Goal: Information Seeking & Learning: Learn about a topic

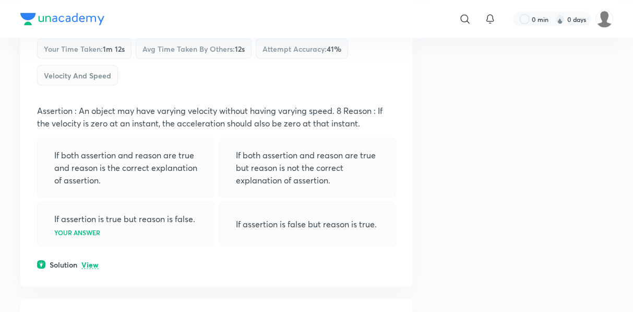
scroll to position [7898, 0]
drag, startPoint x: 355, startPoint y: 78, endPoint x: 430, endPoint y: 92, distance: 76.5
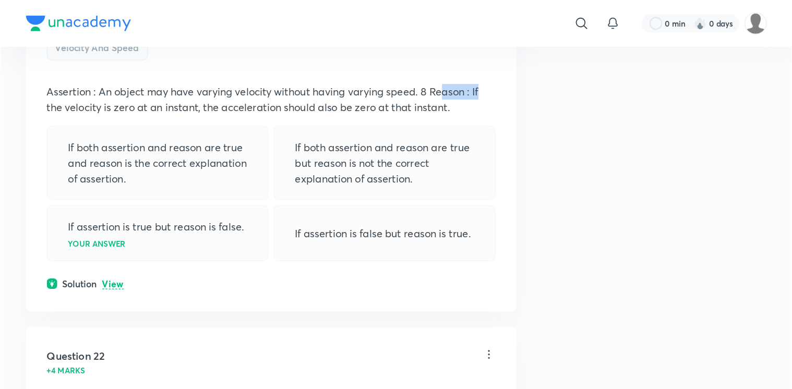
scroll to position [7935, 0]
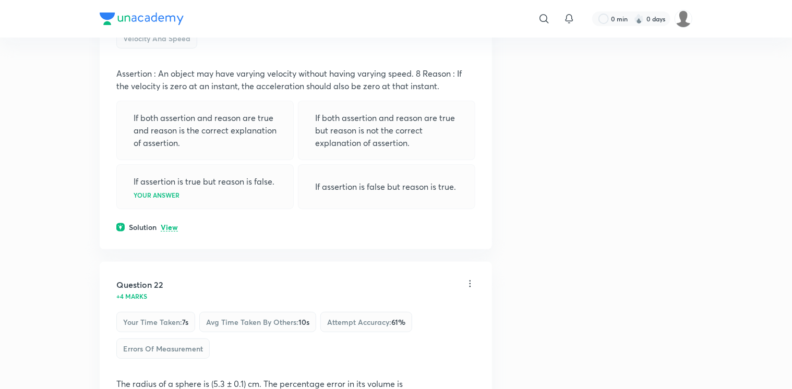
drag, startPoint x: 220, startPoint y: 160, endPoint x: 276, endPoint y: 199, distance: 68.1
click at [276, 199] on div "If assertion is true but reason is false. Your answer" at bounding box center [204, 186] width 177 height 45
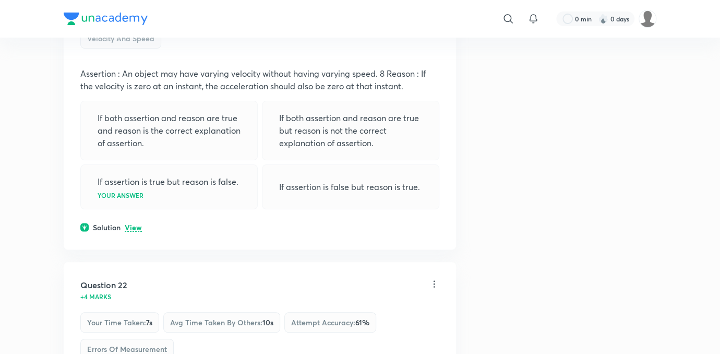
drag, startPoint x: 276, startPoint y: 199, endPoint x: 251, endPoint y: 182, distance: 30.7
click at [251, 182] on div "If assertion is true but reason is false. Your answer" at bounding box center [168, 186] width 177 height 45
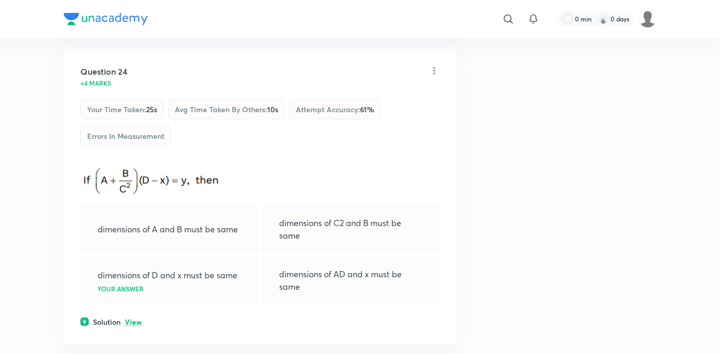
scroll to position [8818, 0]
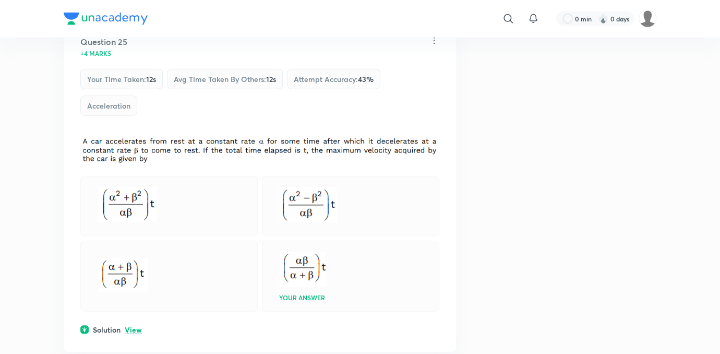
click at [251, 182] on div at bounding box center [168, 206] width 177 height 61
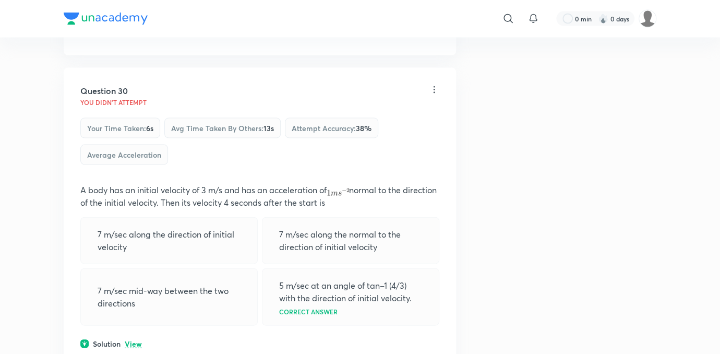
scroll to position [10970, 0]
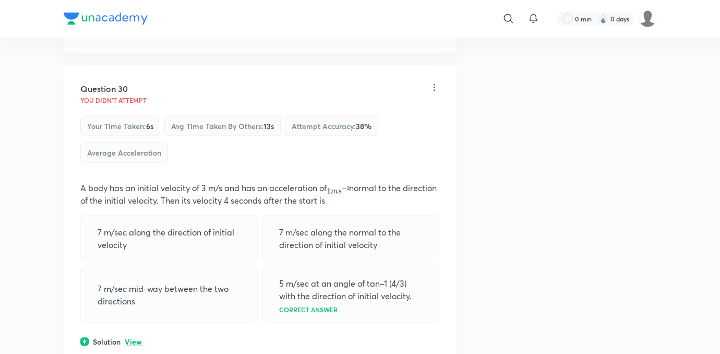
click at [251, 182] on div "Question 30 You didn't Attempt Your time taken : 6s Avg time taken by others : …" at bounding box center [260, 215] width 392 height 298
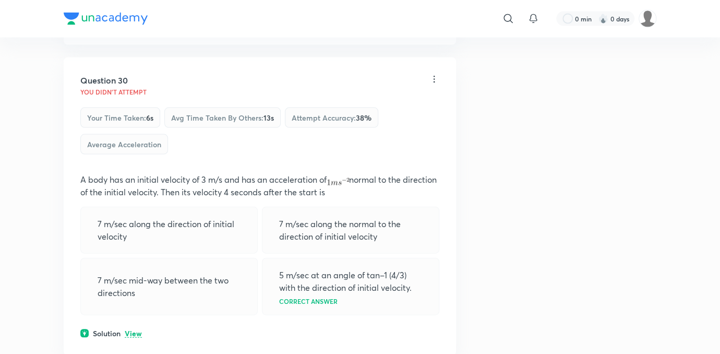
scroll to position [10977, 0]
click at [383, 311] on div "Question 30 You didn't Attempt Your time taken : 6s Avg time taken by others : …" at bounding box center [260, 207] width 392 height 298
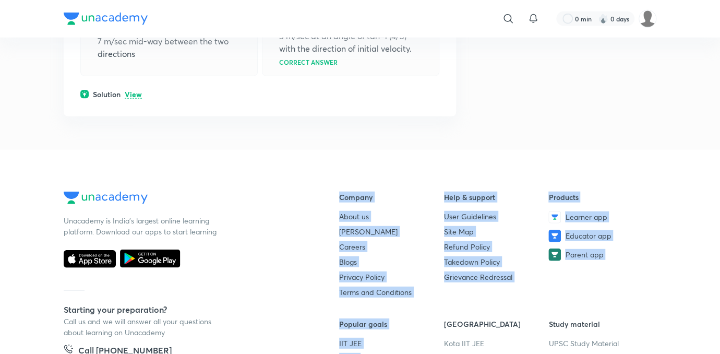
click at [345, 311] on footer "Unacademy is India’s largest online learning platform. Download our apps to sta…" at bounding box center [360, 324] width 720 height 348
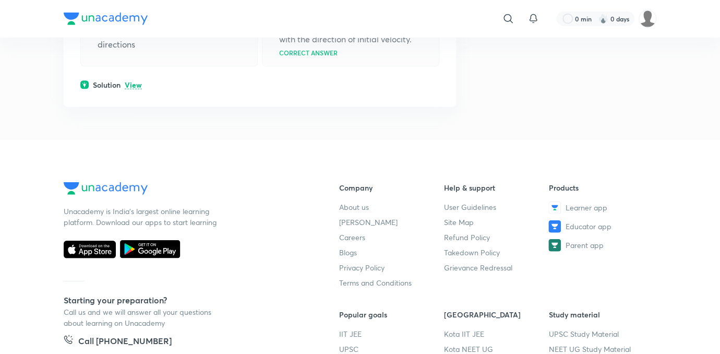
drag, startPoint x: 345, startPoint y: 350, endPoint x: 296, endPoint y: 233, distance: 126.6
click at [296, 233] on div "Unacademy is India’s largest online learning platform. Download our apps to sta…" at bounding box center [185, 301] width 242 height 239
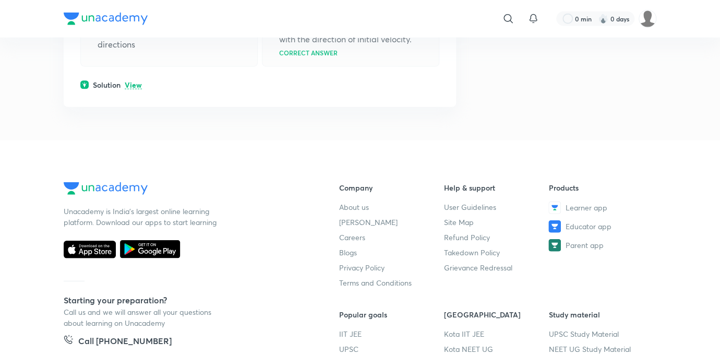
click at [296, 233] on div "Unacademy is India’s largest online learning platform. Download our apps to sta…" at bounding box center [185, 301] width 242 height 239
drag, startPoint x: 296, startPoint y: 233, endPoint x: 292, endPoint y: 257, distance: 24.4
click at [292, 257] on div "Unacademy is India’s largest online learning platform. Download our apps to sta…" at bounding box center [185, 301] width 242 height 239
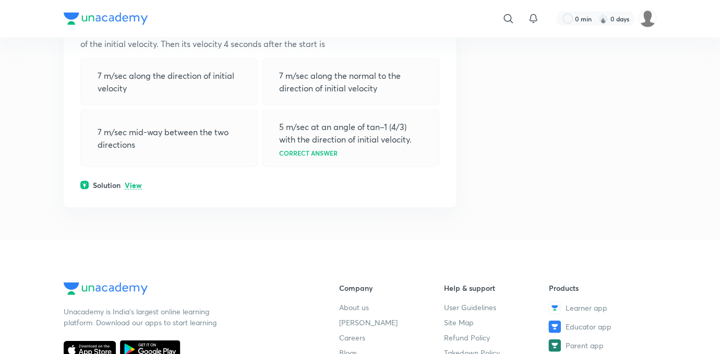
scroll to position [11075, 0]
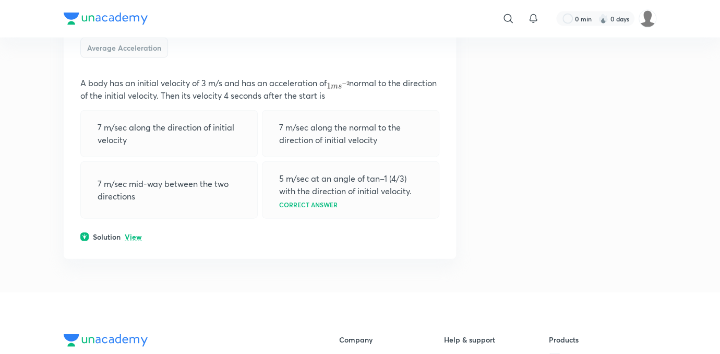
drag, startPoint x: 292, startPoint y: 257, endPoint x: 242, endPoint y: 248, distance: 51.5
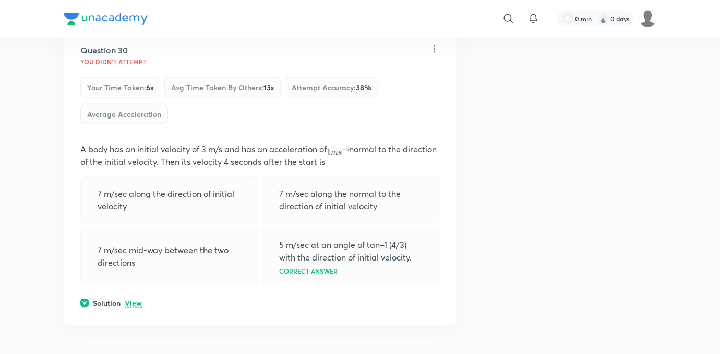
scroll to position [11008, 0]
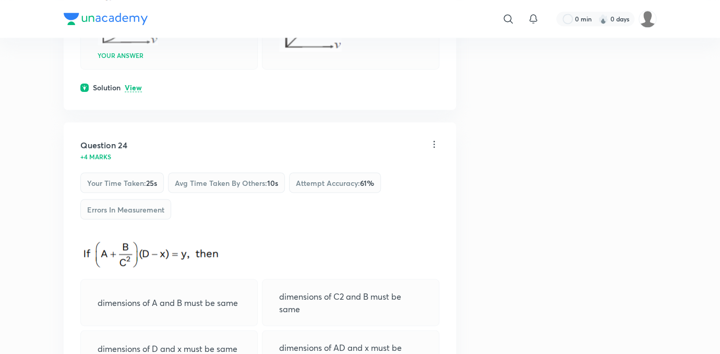
click at [242, 248] on div "Question 24 +4 marks Your time taken : 25s Avg time taken by others : 10s Attem…" at bounding box center [260, 269] width 392 height 295
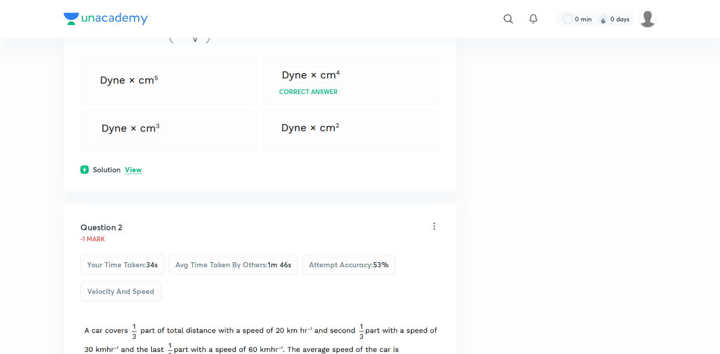
scroll to position [0, 0]
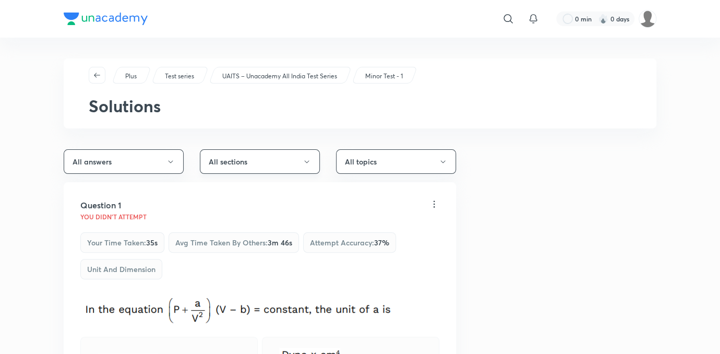
click at [259, 152] on button "All sections" at bounding box center [260, 161] width 120 height 25
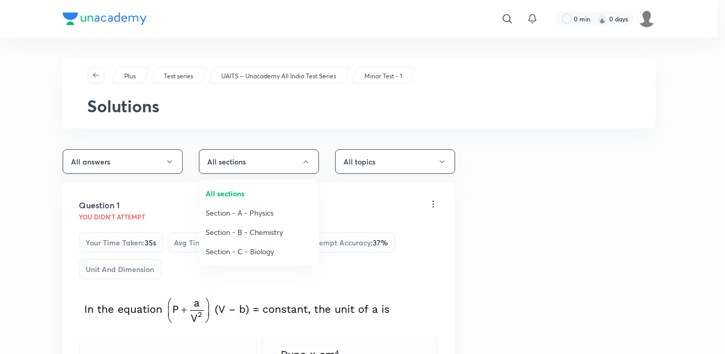
click at [248, 215] on span "Section - A - Physics" at bounding box center [259, 212] width 106 height 11
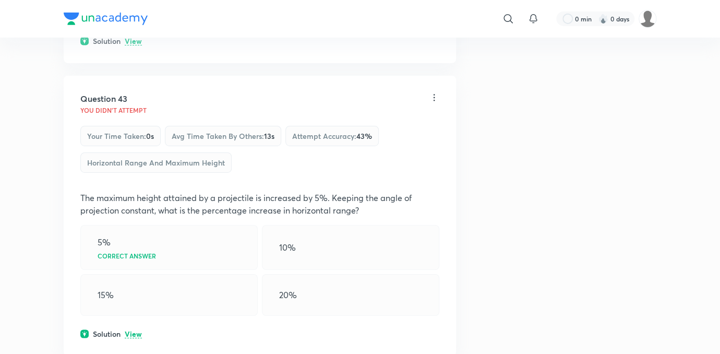
scroll to position [13608, 0]
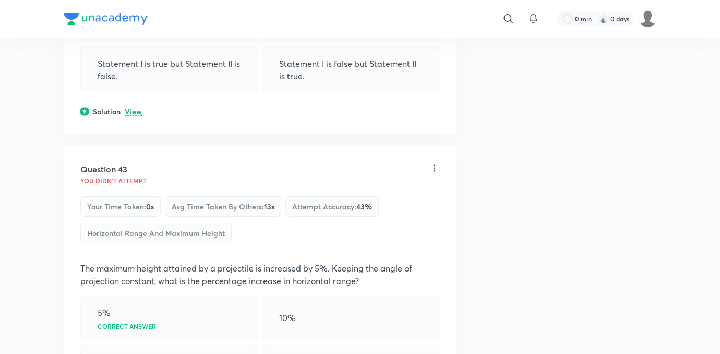
click at [247, 218] on div "Question 43 You didn't Attempt Your time taken : 0s Avg time taken by others : …" at bounding box center [260, 286] width 392 height 280
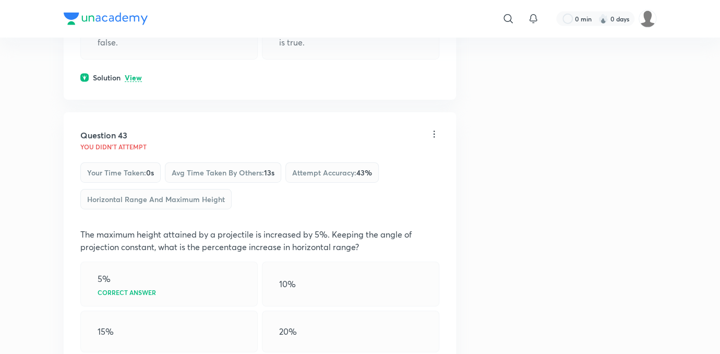
scroll to position [13593, 0]
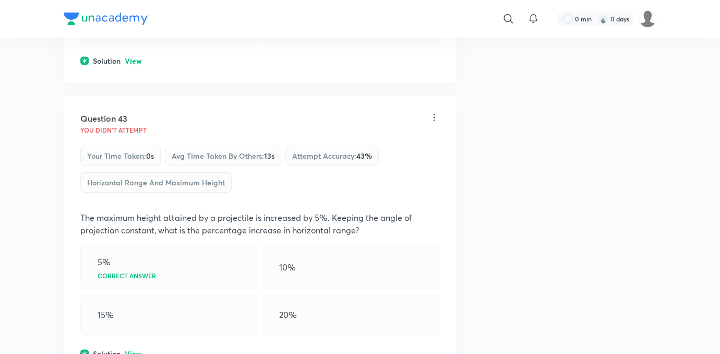
click at [135, 311] on p "View" at bounding box center [133, 354] width 17 height 8
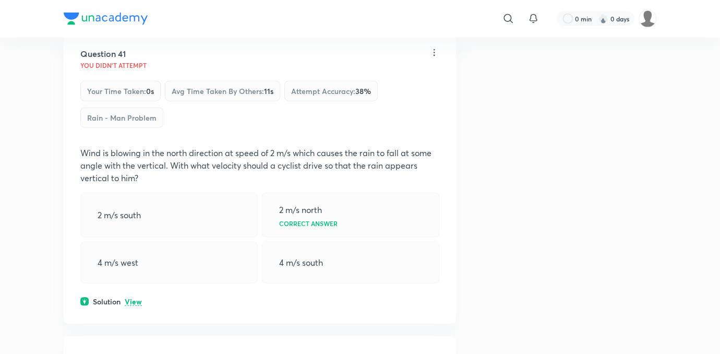
scroll to position [13015, 0]
click at [135, 300] on p "View" at bounding box center [133, 304] width 17 height 8
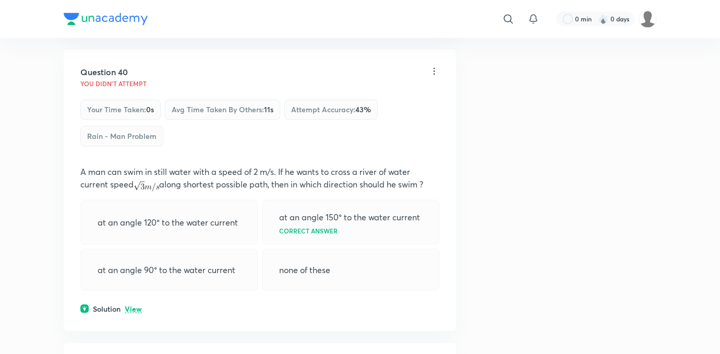
scroll to position [12714, 0]
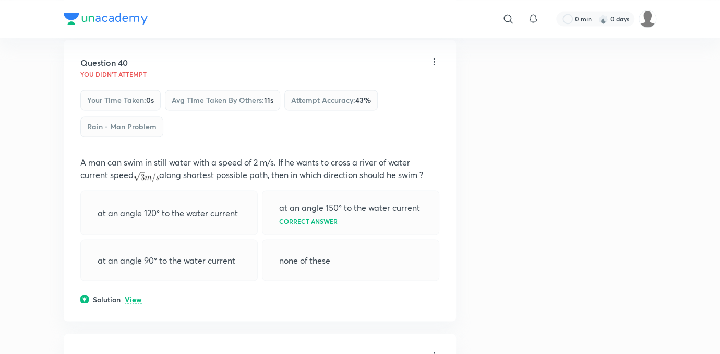
click at [135, 295] on p "View" at bounding box center [133, 299] width 17 height 8
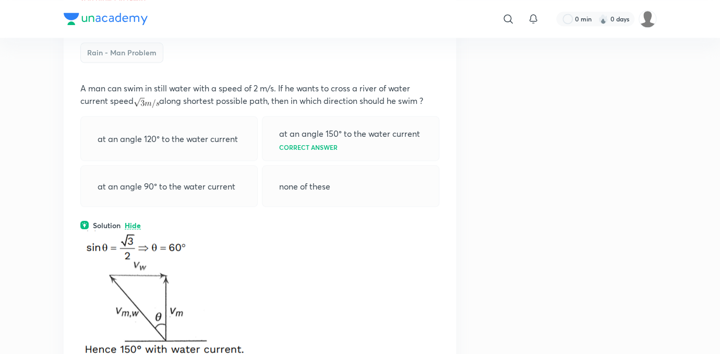
scroll to position [12790, 0]
click at [341, 267] on p at bounding box center [259, 295] width 359 height 132
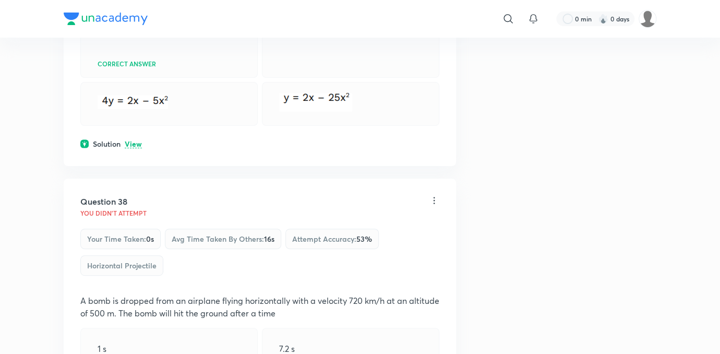
scroll to position [11936, 0]
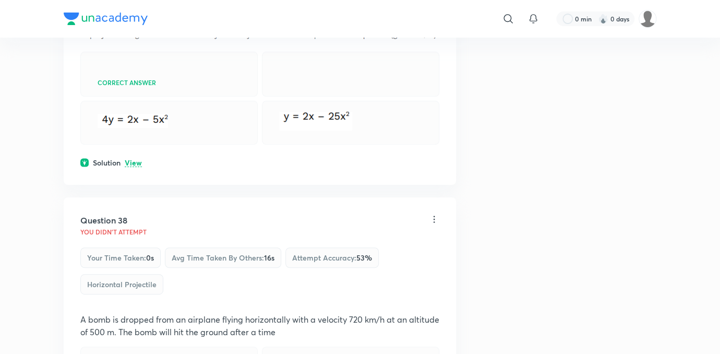
click at [278, 311] on div "Question 38 You didn't Attempt Your time taken : 0s Avg time taken by others : …" at bounding box center [260, 337] width 392 height 280
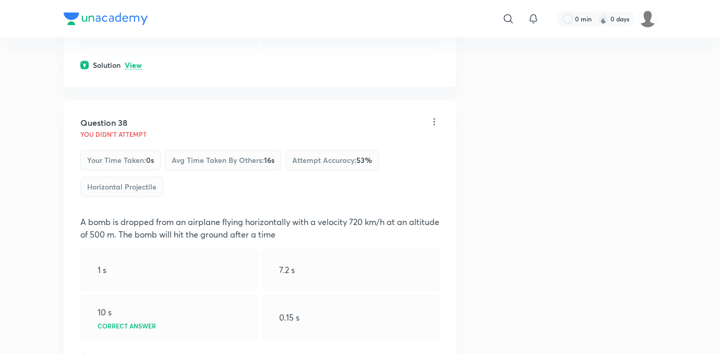
scroll to position [12053, 0]
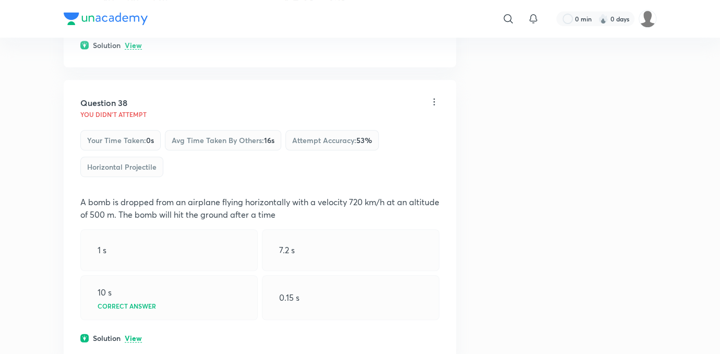
click at [134, 311] on div "Question 38 You didn't Attempt Your time taken : 0s Avg time taken by others : …" at bounding box center [260, 220] width 392 height 280
click at [136, 311] on p "View" at bounding box center [133, 339] width 17 height 8
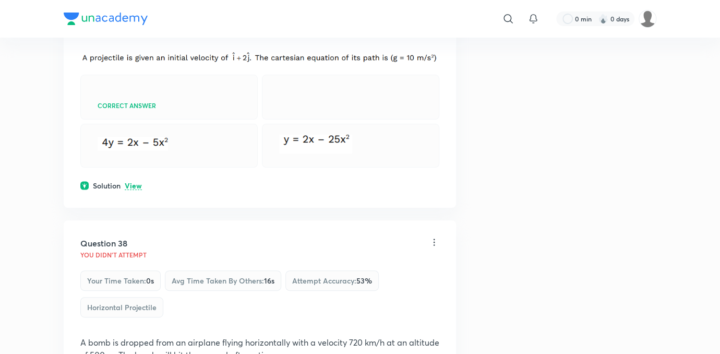
scroll to position [11902, 0]
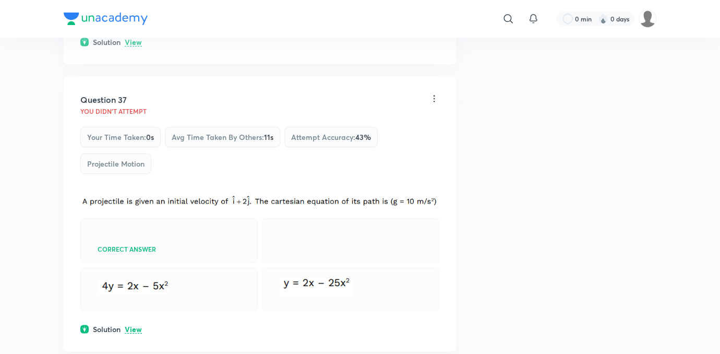
scroll to position [11752, 0]
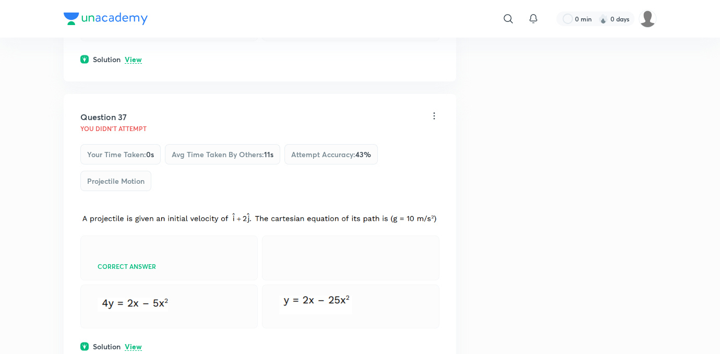
click at [137, 311] on div "Question 37 You didn't Attempt Your time taken : 0s Avg time taken by others : …" at bounding box center [260, 231] width 392 height 275
click at [137, 311] on p "View" at bounding box center [133, 347] width 17 height 8
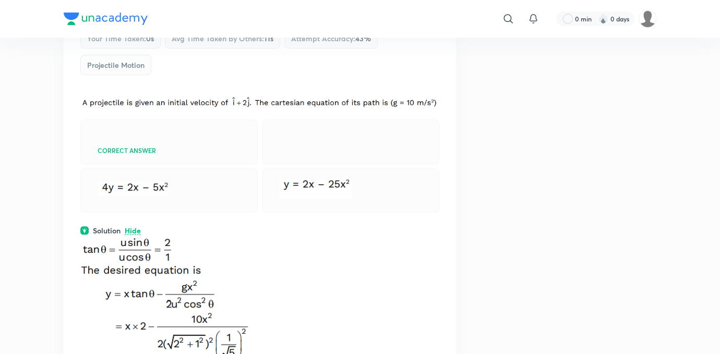
scroll to position [11867, 0]
click at [137, 311] on img at bounding box center [169, 308] width 178 height 143
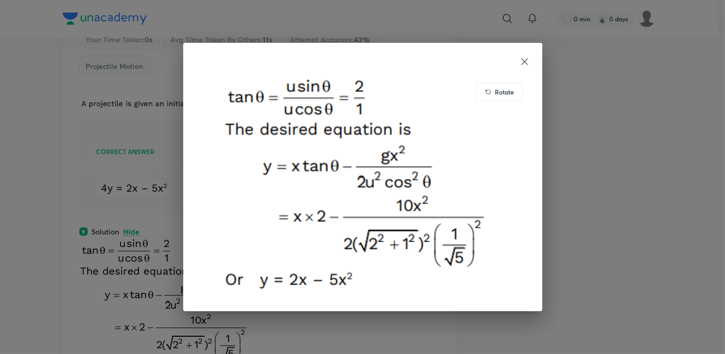
click at [137, 311] on div "Rotate" at bounding box center [362, 177] width 725 height 354
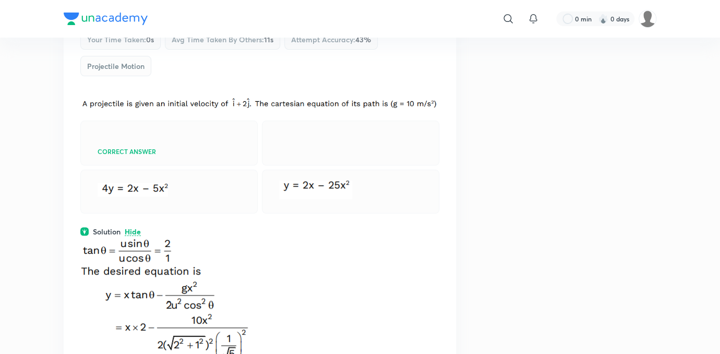
drag, startPoint x: 137, startPoint y: 314, endPoint x: 106, endPoint y: 308, distance: 30.8
click at [106, 308] on img at bounding box center [169, 308] width 178 height 143
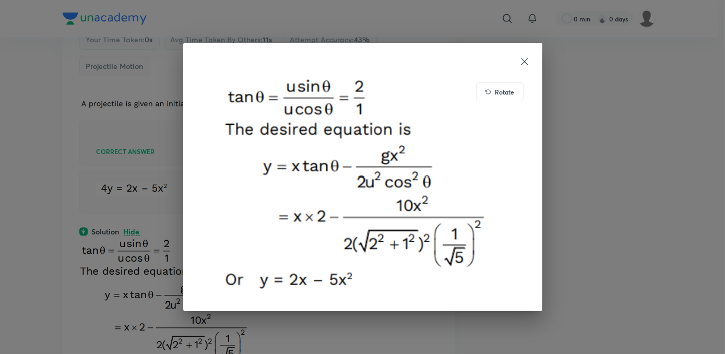
click at [106, 308] on div "Rotate" at bounding box center [362, 177] width 725 height 354
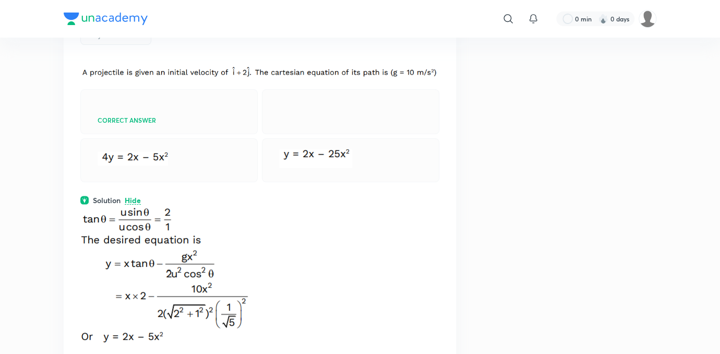
scroll to position [11899, 0]
click at [106, 308] on img at bounding box center [169, 276] width 178 height 143
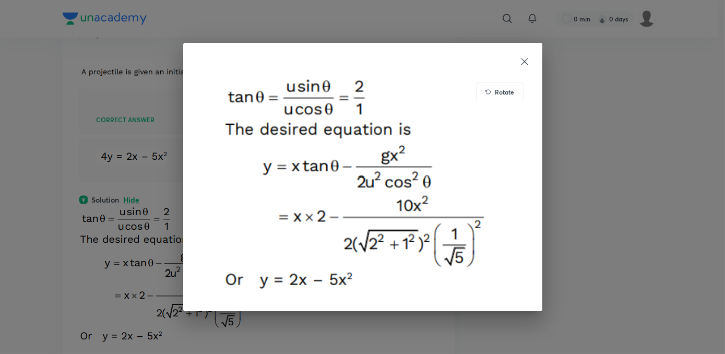
click at [106, 308] on div "Rotate" at bounding box center [362, 177] width 725 height 354
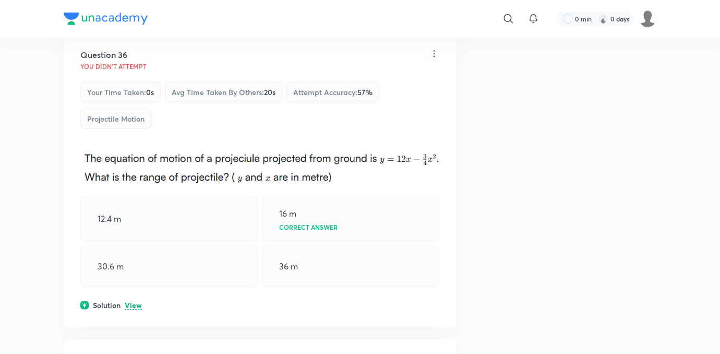
scroll to position [11504, 0]
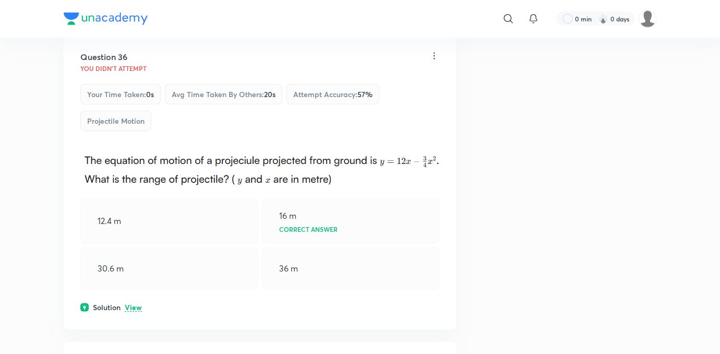
click at [137, 304] on p "View" at bounding box center [133, 308] width 17 height 8
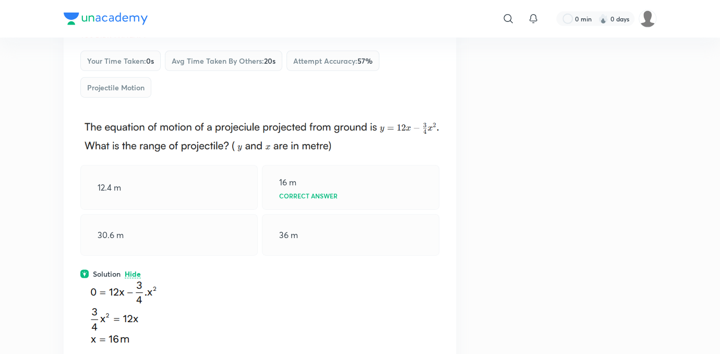
scroll to position [11546, 0]
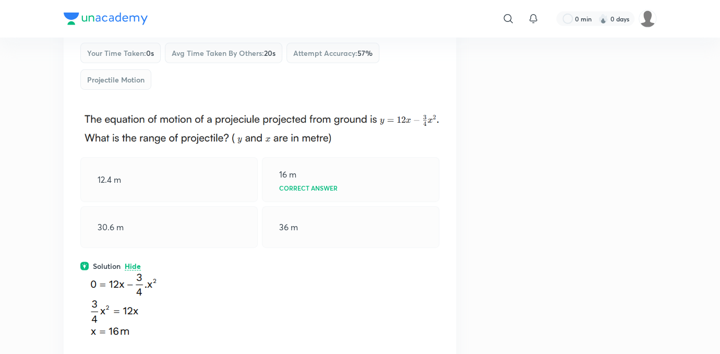
click at [338, 289] on p at bounding box center [259, 309] width 359 height 76
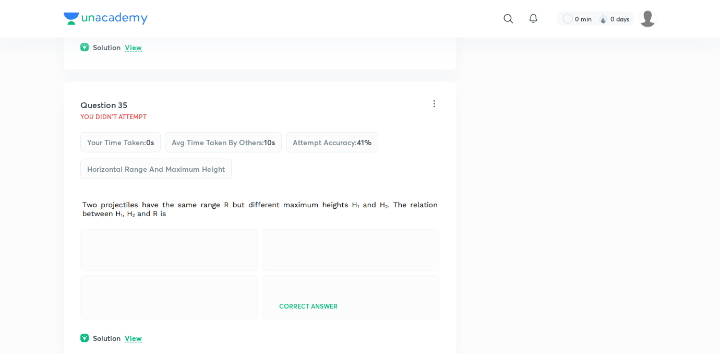
scroll to position [11161, 0]
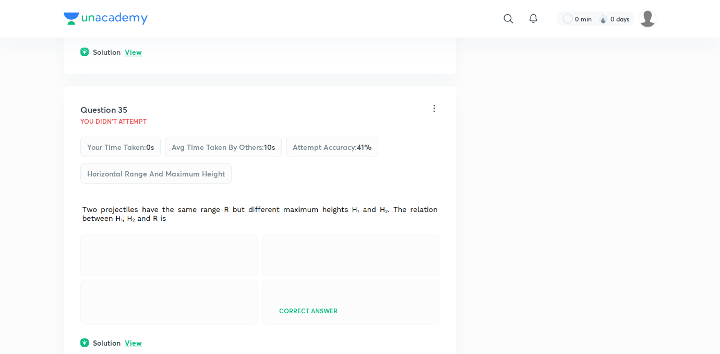
click at [128, 311] on p "View" at bounding box center [133, 343] width 17 height 8
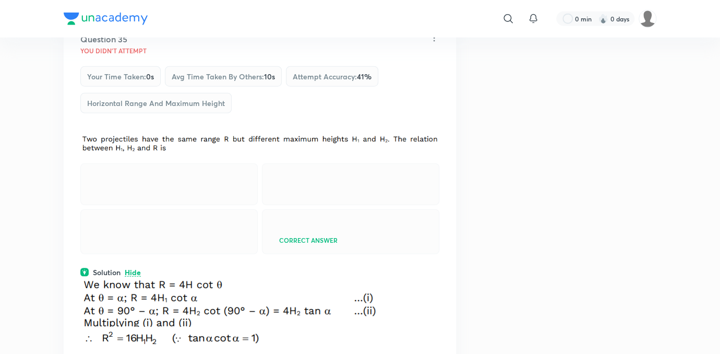
scroll to position [11229, 0]
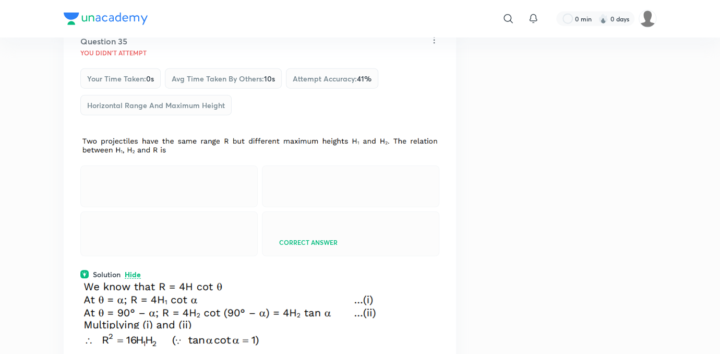
click at [216, 280] on img at bounding box center [228, 304] width 296 height 49
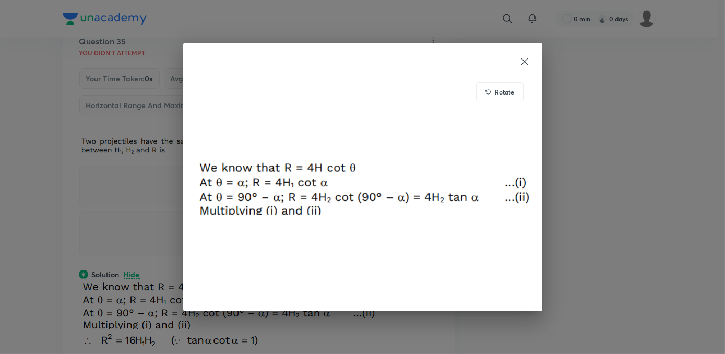
click at [216, 256] on img at bounding box center [363, 187] width 334 height 222
click at [143, 257] on div "Rotate" at bounding box center [362, 177] width 725 height 354
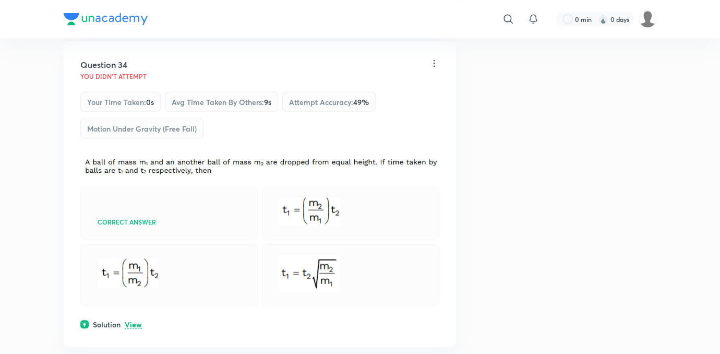
scroll to position [10884, 0]
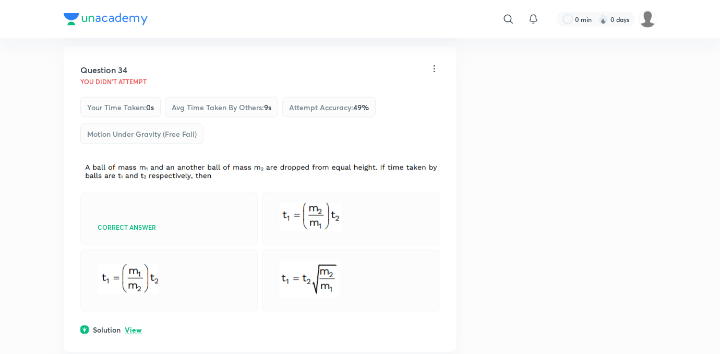
click at [139, 311] on p "View" at bounding box center [133, 330] width 17 height 8
click at [139, 311] on p "Hide" at bounding box center [133, 330] width 16 height 8
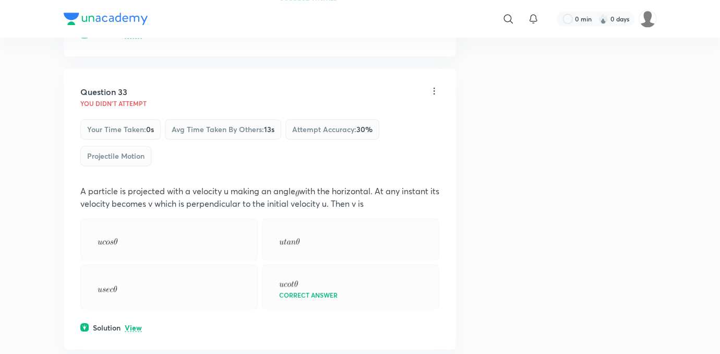
scroll to position [10568, 0]
click at [139, 311] on p "View" at bounding box center [133, 328] width 17 height 8
click at [139, 311] on p "Hide" at bounding box center [133, 328] width 16 height 8
click at [139, 311] on p "View" at bounding box center [133, 328] width 17 height 8
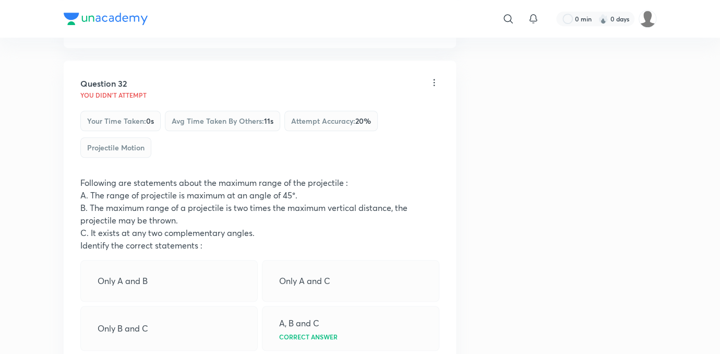
scroll to position [10248, 0]
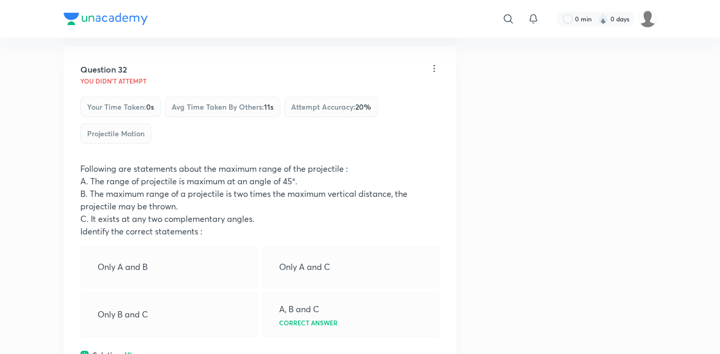
click at [135, 311] on p "View" at bounding box center [133, 355] width 17 height 8
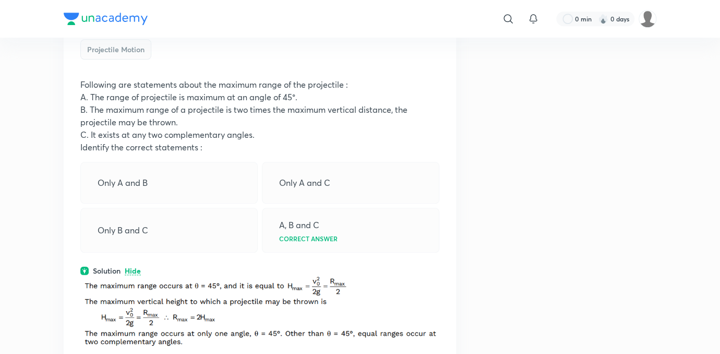
scroll to position [10331, 0]
click at [135, 311] on div at bounding box center [259, 321] width 359 height 88
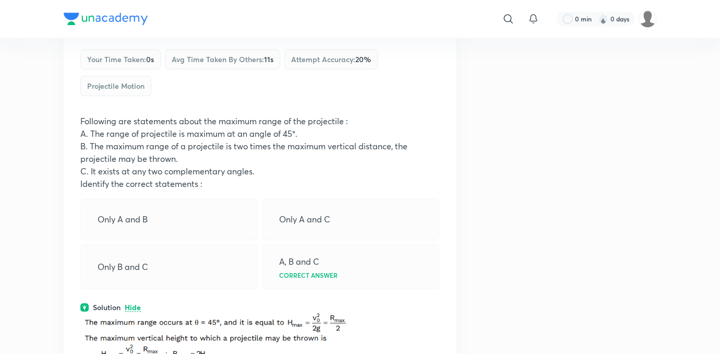
scroll to position [10375, 0]
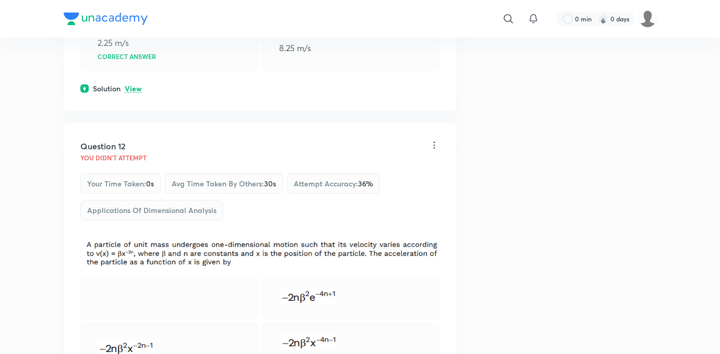
click at [135, 311] on div at bounding box center [168, 349] width 177 height 52
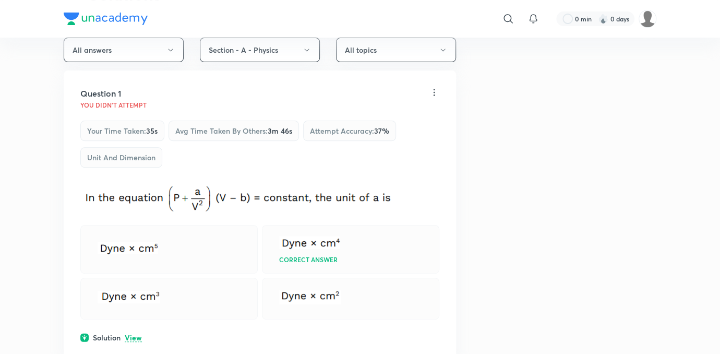
scroll to position [0, 0]
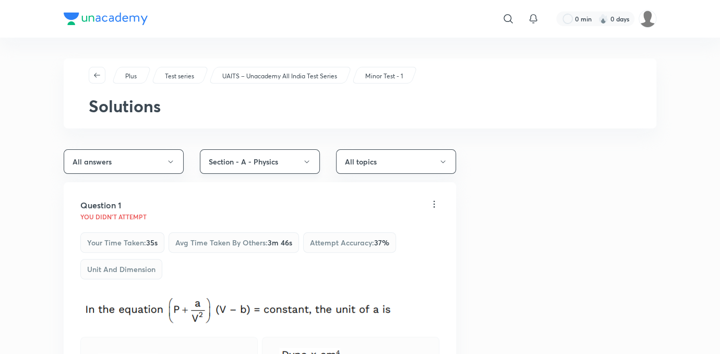
click at [277, 164] on button "Section - A - Physics" at bounding box center [260, 161] width 120 height 25
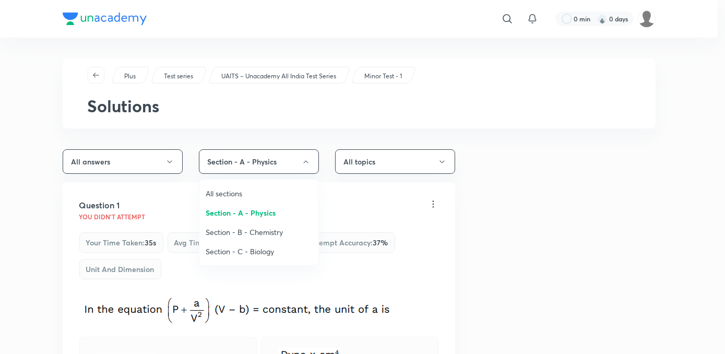
click at [267, 232] on span "Section - B - Chemistry" at bounding box center [259, 231] width 106 height 11
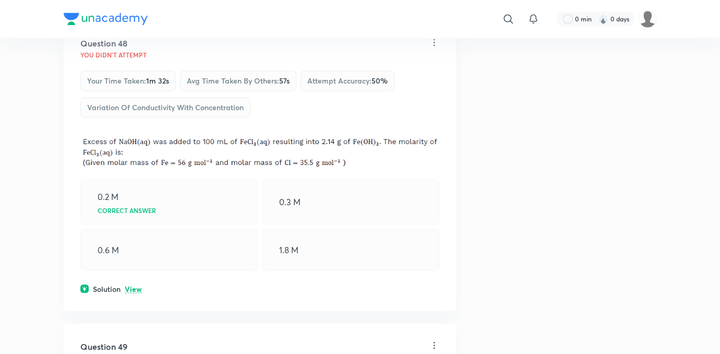
scroll to position [783, 0]
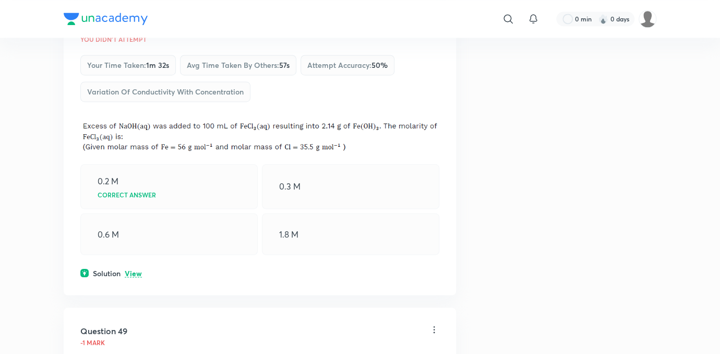
click at [141, 269] on p "View" at bounding box center [133, 273] width 17 height 8
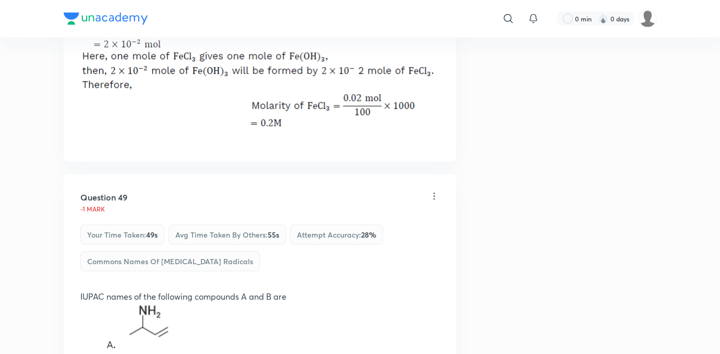
scroll to position [1092, 0]
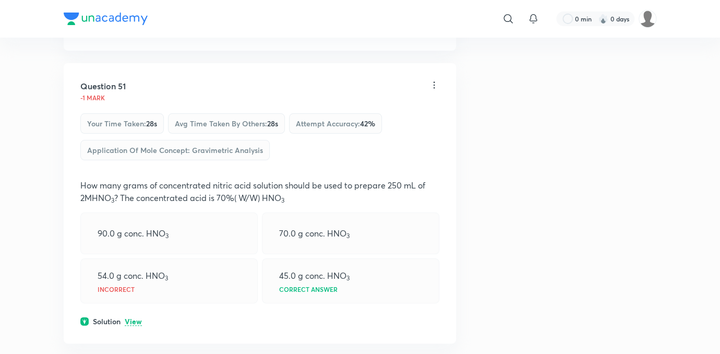
scroll to position [1945, 0]
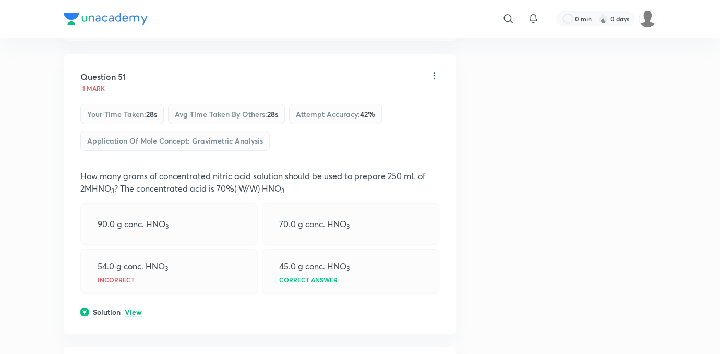
click at [140, 308] on p "View" at bounding box center [133, 312] width 17 height 8
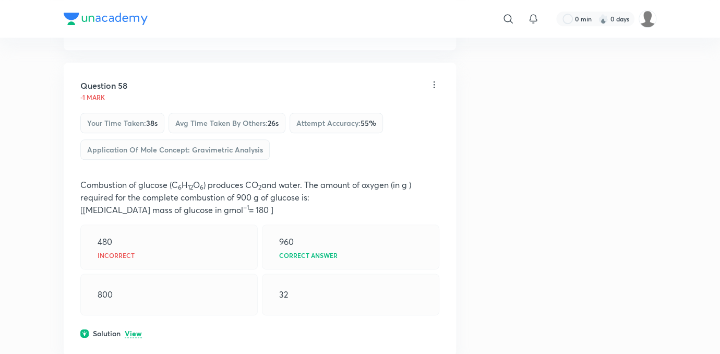
scroll to position [4488, 0]
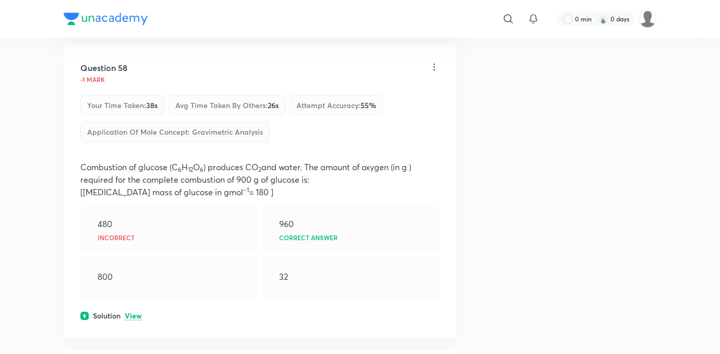
click at [140, 311] on p "View" at bounding box center [133, 316] width 17 height 8
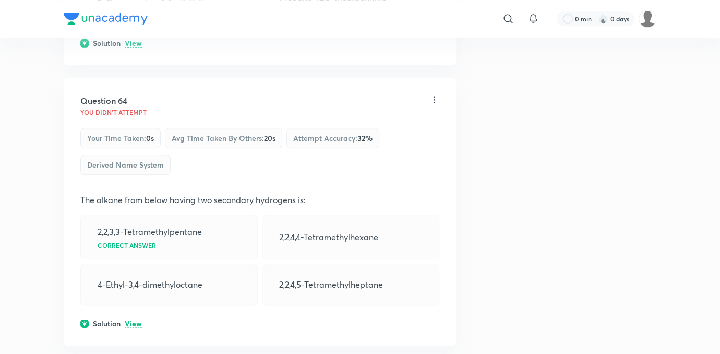
scroll to position [6392, 0]
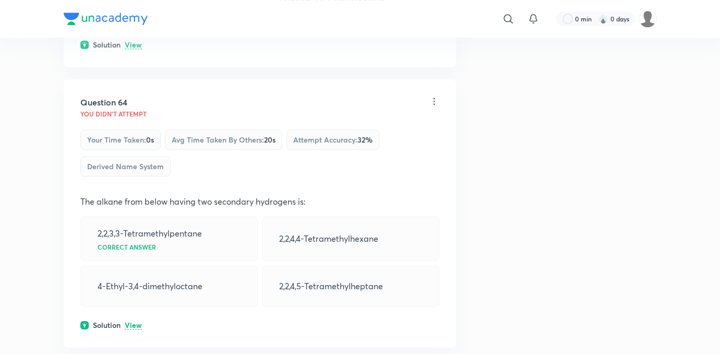
click at [137, 311] on p "View" at bounding box center [133, 325] width 17 height 8
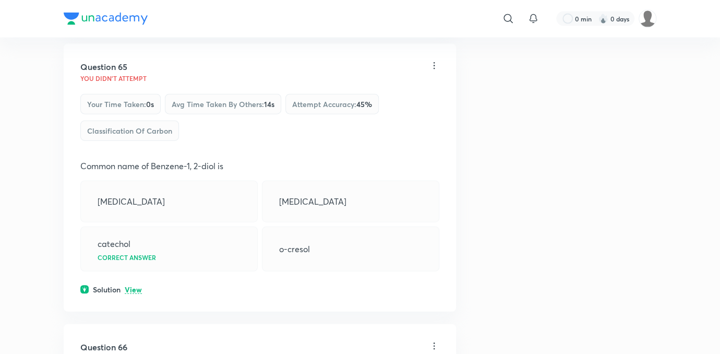
scroll to position [7132, 0]
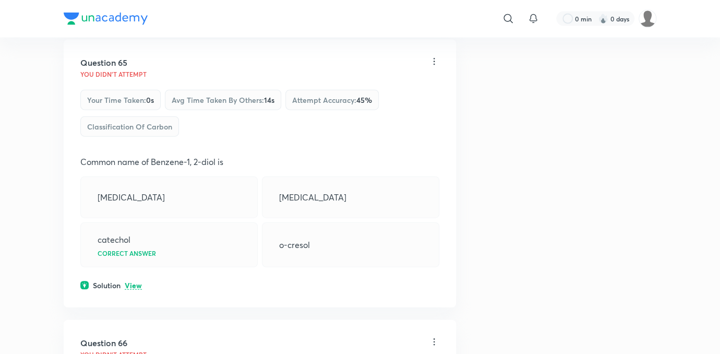
click at [130, 282] on p "View" at bounding box center [133, 286] width 17 height 8
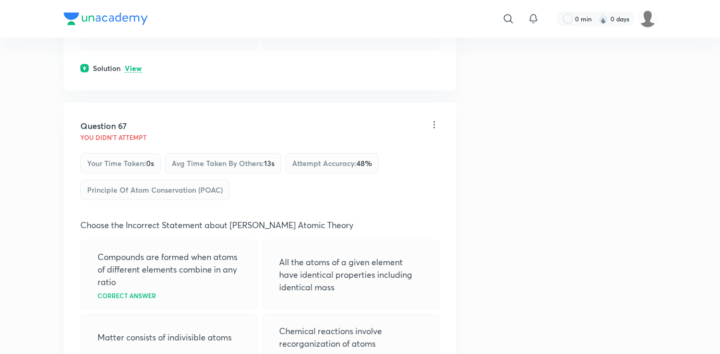
scroll to position [7732, 0]
click at [130, 268] on p "Compounds are formed when atoms of different elements combine in any ratio" at bounding box center [169, 271] width 143 height 38
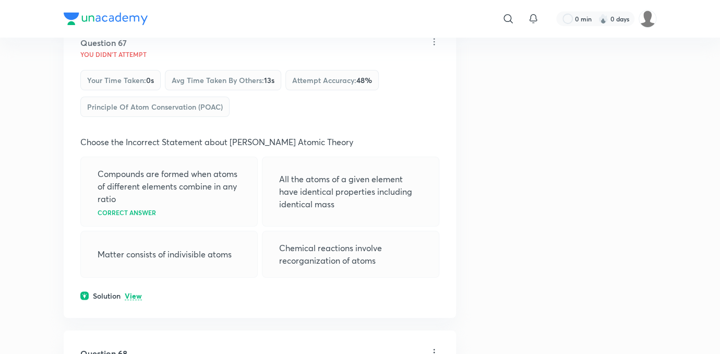
scroll to position [7812, 0]
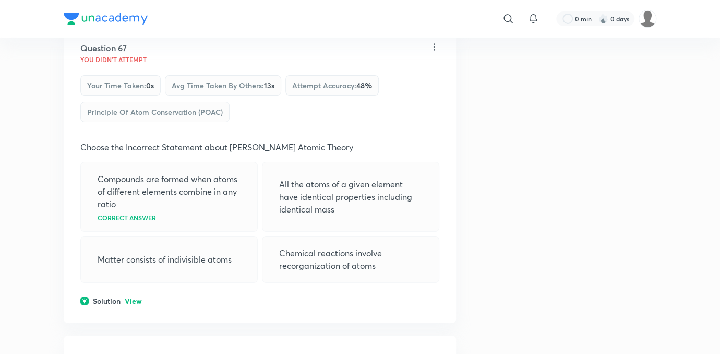
click at [130, 268] on div "Question 67 You didn't Attempt Your time taken : 0s Avg time taken by others : …" at bounding box center [260, 174] width 392 height 298
click at [131, 297] on p "View" at bounding box center [133, 301] width 17 height 8
click at [131, 297] on p "Hide" at bounding box center [133, 301] width 16 height 8
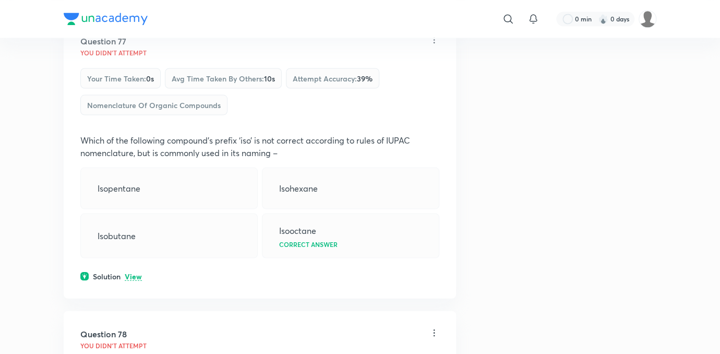
click at [135, 261] on div "Question 77 You didn't Attempt Your time taken : 0s Avg time taken by others : …" at bounding box center [260, 158] width 392 height 280
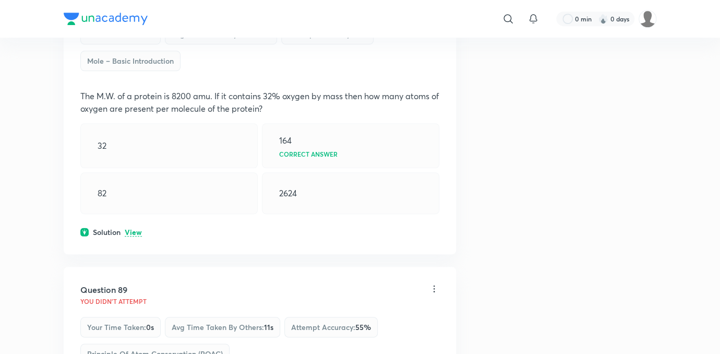
click at [135, 283] on div "Question 89 You didn't Attempt Your time taken : 0s Avg time taken by others : …" at bounding box center [259, 326] width 359 height 87
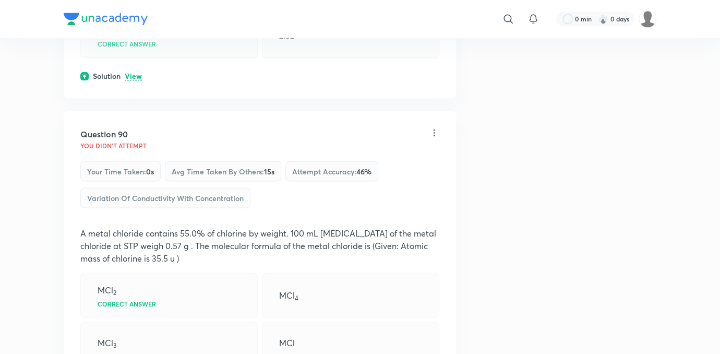
scroll to position [14721, 0]
click at [135, 299] on p "Correct answer" at bounding box center [127, 302] width 58 height 6
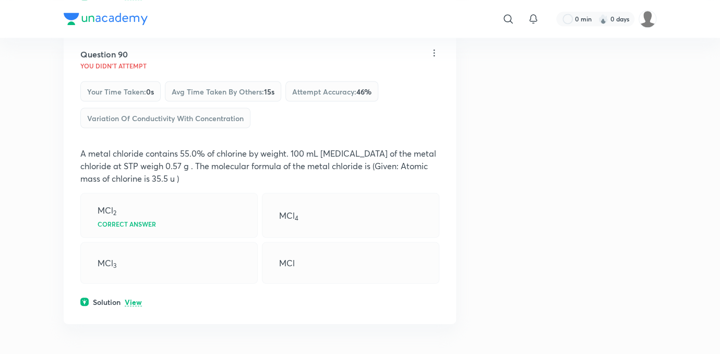
scroll to position [14810, 0]
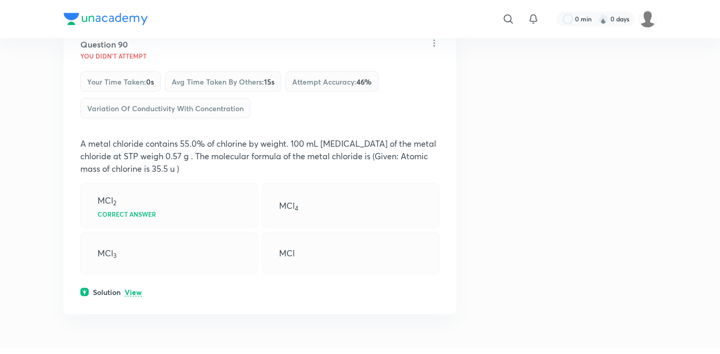
click at [135, 255] on div "Question 90 You didn't Attempt Your time taken : 0s Avg time taken by others : …" at bounding box center [260, 167] width 392 height 293
click at [137, 252] on div "Question 90 You didn't Attempt Your time taken : 0s Avg time taken by others : …" at bounding box center [260, 167] width 392 height 293
click at [137, 288] on p "View" at bounding box center [133, 292] width 17 height 8
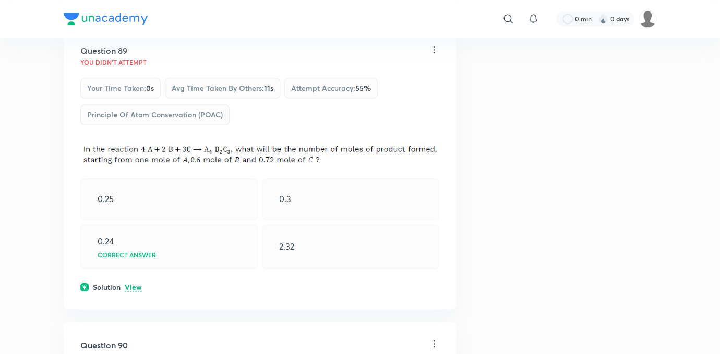
scroll to position [14507, 0]
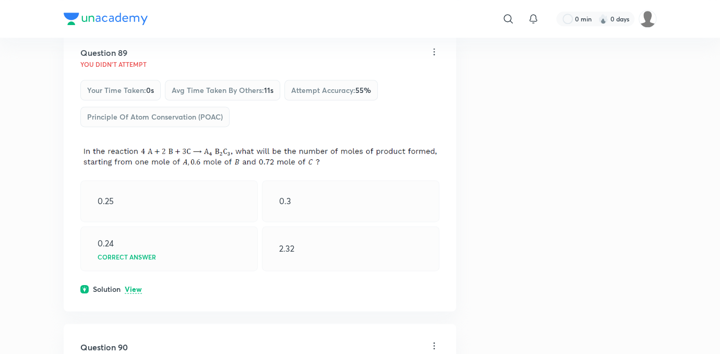
click at [132, 285] on p "View" at bounding box center [133, 289] width 17 height 8
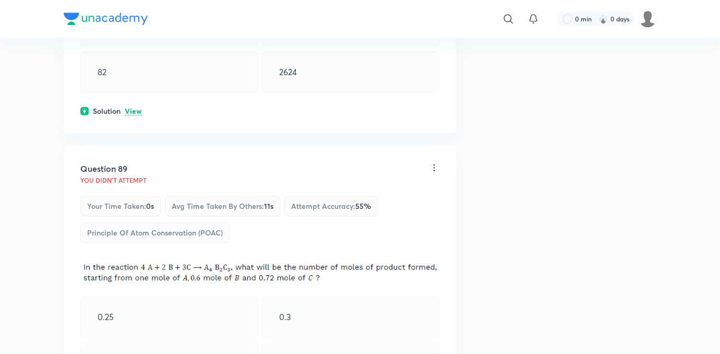
scroll to position [14390, 0]
click at [244, 212] on div "Question 89 You didn't Attempt Your time taken : 0s Avg time taken by others : …" at bounding box center [260, 331] width 392 height 369
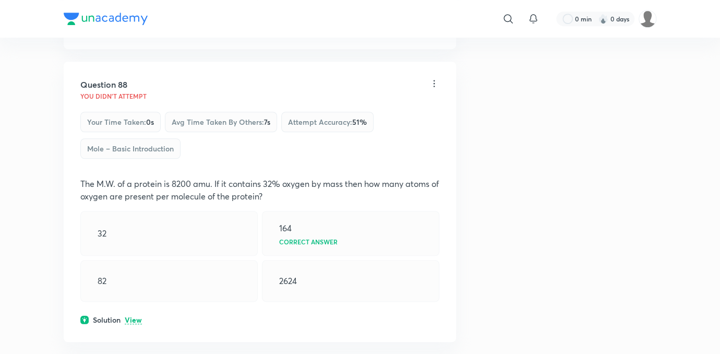
scroll to position [14142, 0]
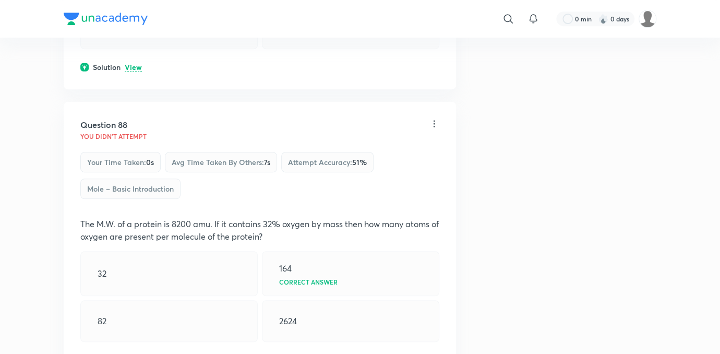
click at [136, 311] on p "View" at bounding box center [133, 360] width 17 height 8
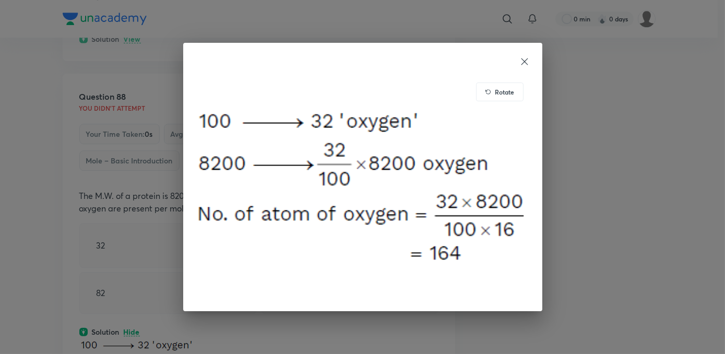
click at [136, 311] on div "Rotate" at bounding box center [362, 177] width 725 height 354
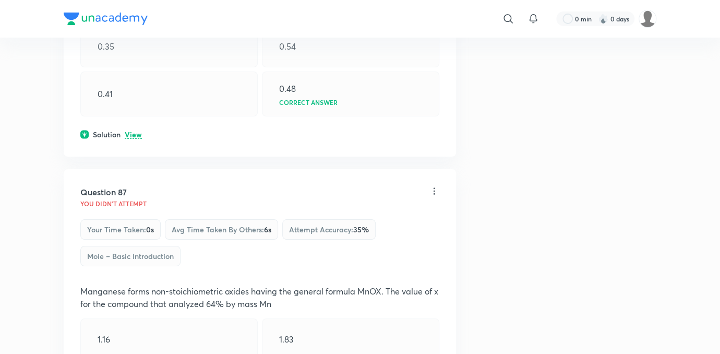
scroll to position [13772, 0]
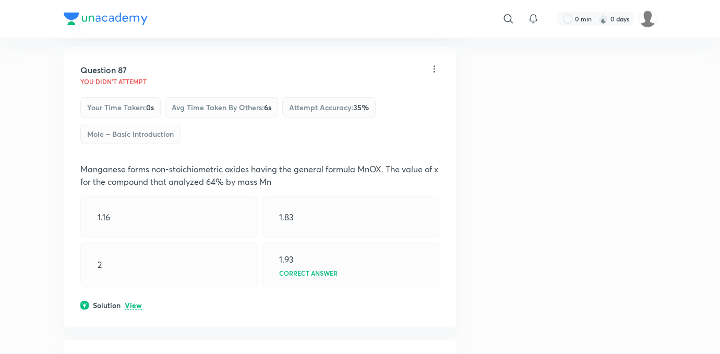
click at [130, 301] on p "View" at bounding box center [133, 305] width 17 height 8
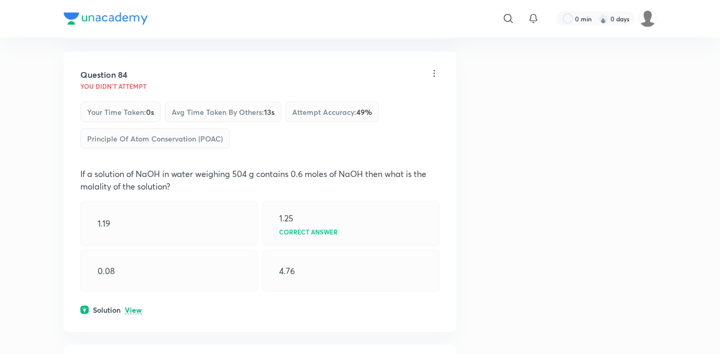
scroll to position [12945, 0]
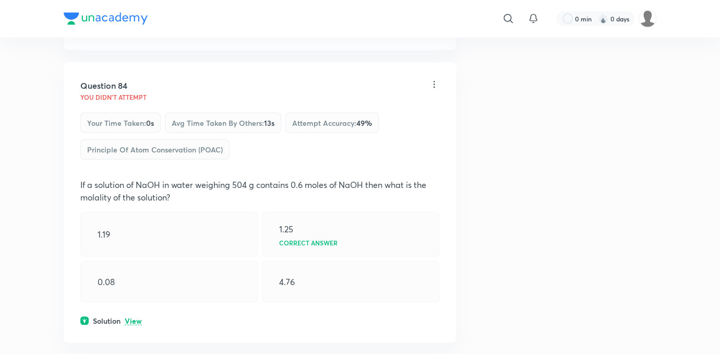
click at [138, 290] on div "Question 84 You didn't Attempt Your time taken : 0s Avg time taken by others : …" at bounding box center [260, 203] width 392 height 280
click at [137, 311] on p "View" at bounding box center [133, 321] width 17 height 8
click at [137, 311] on p "Hide" at bounding box center [133, 321] width 16 height 8
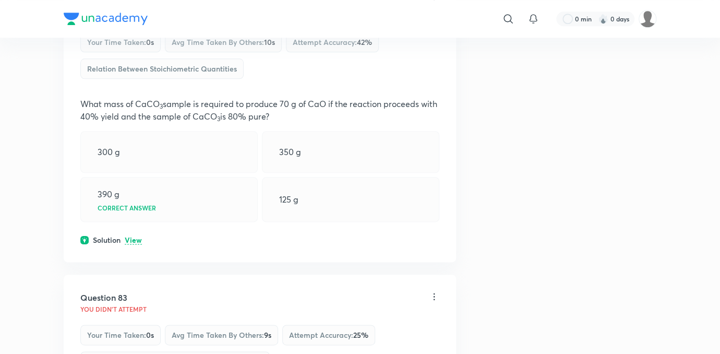
scroll to position [12414, 0]
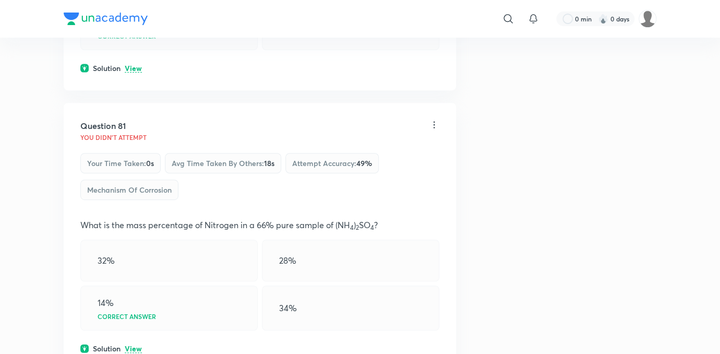
click at [137, 286] on div "14% Correct answer" at bounding box center [168, 307] width 177 height 45
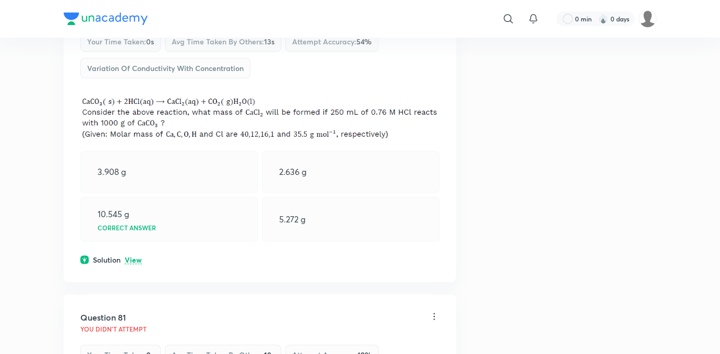
click at [137, 311] on div "Question 81 You didn't Attempt Your time taken : 0s Avg time taken by others : …" at bounding box center [259, 354] width 359 height 87
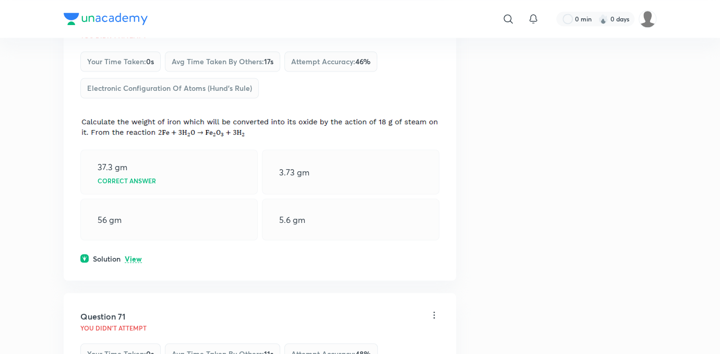
scroll to position [8797, 0]
